Goal: Check status

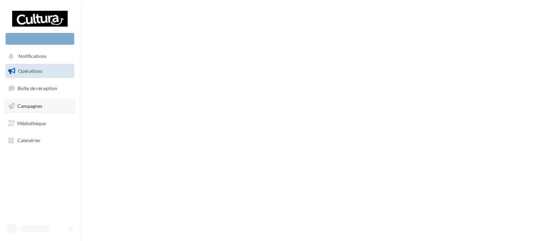
click at [38, 105] on span "Campagnes" at bounding box center [29, 106] width 25 height 6
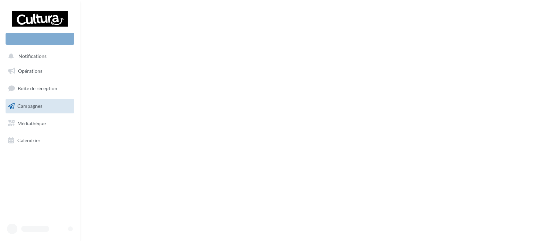
click at [28, 108] on span "Campagnes" at bounding box center [29, 106] width 25 height 6
click at [26, 108] on span "Campagnes" at bounding box center [29, 106] width 25 height 6
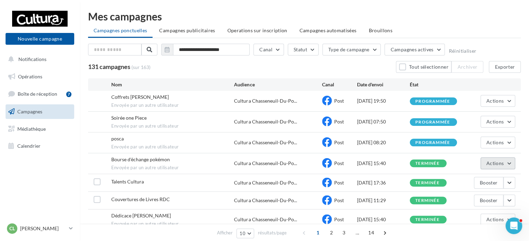
click at [511, 161] on button "Actions" at bounding box center [498, 163] width 35 height 12
click at [483, 179] on button "Voir les résultats" at bounding box center [480, 180] width 69 height 18
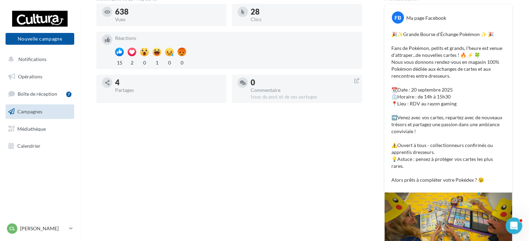
scroll to position [139, 0]
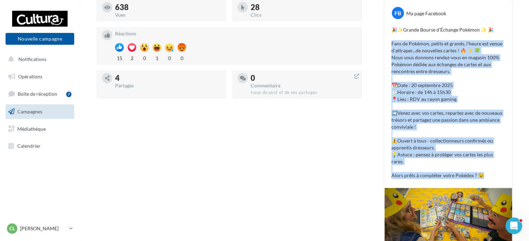
drag, startPoint x: 392, startPoint y: 43, endPoint x: 481, endPoint y: 174, distance: 158.5
click at [481, 174] on p "🎉✨Grande Bourse d'Échange Pokémon ✨ 🎉 Fans de Pokémon, petits et grands, l'heur…" at bounding box center [449, 102] width 114 height 153
copy p "Fans de Pokémon, petits et grands, l'heure est venue d'attraper...de nouvelles …"
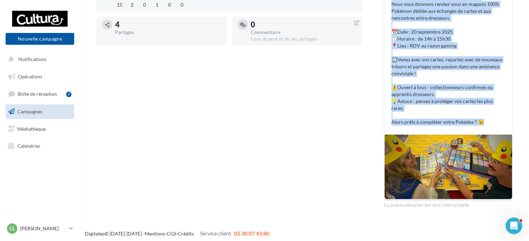
scroll to position [195, 0]
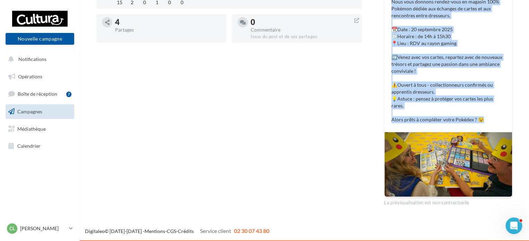
click at [426, 160] on img at bounding box center [449, 164] width 128 height 64
click at [36, 112] on span "Campagnes" at bounding box center [29, 112] width 25 height 6
